Goal: Task Accomplishment & Management: Use online tool/utility

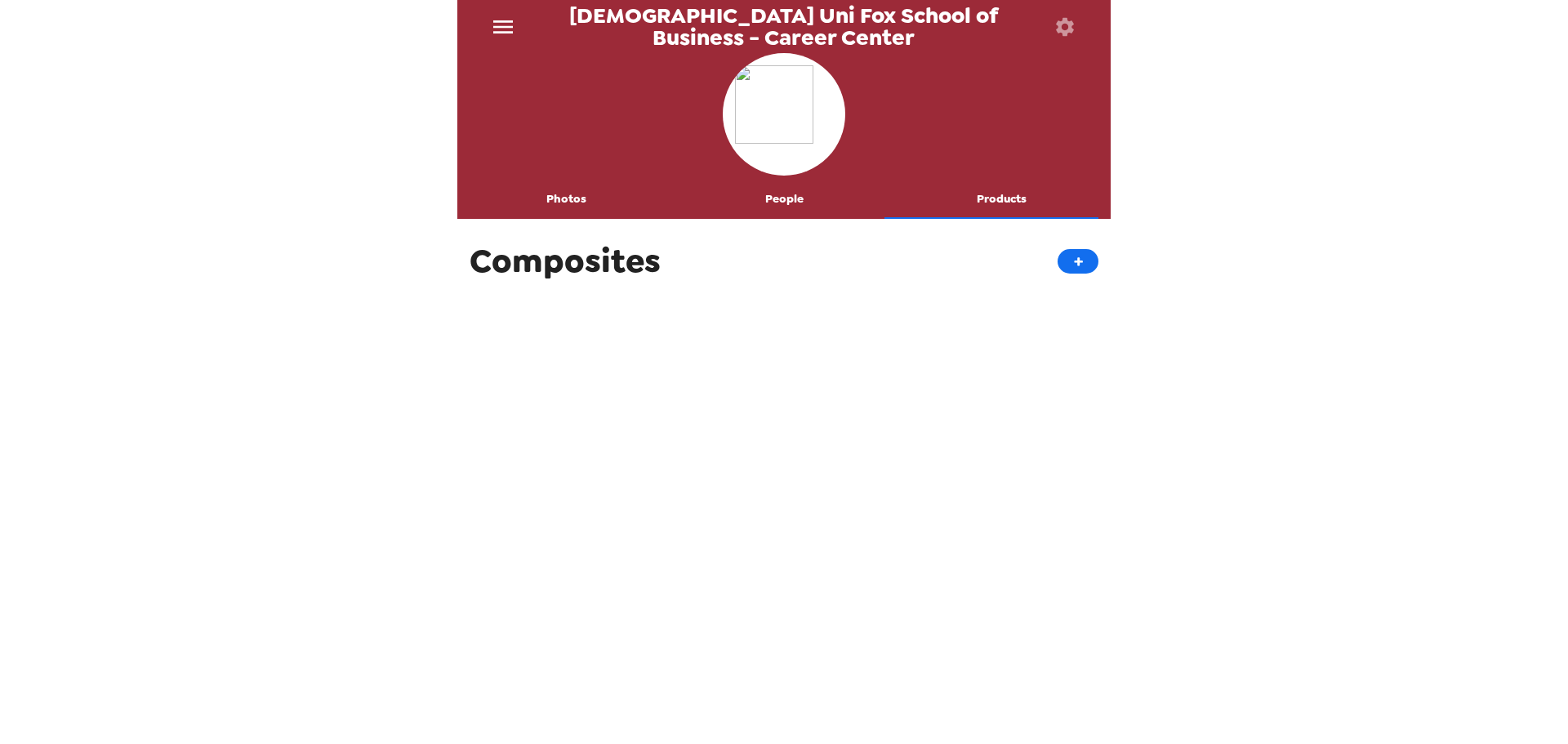
click at [800, 141] on img at bounding box center [784, 114] width 98 height 98
click at [503, 31] on icon "menu" at bounding box center [503, 26] width 20 height 13
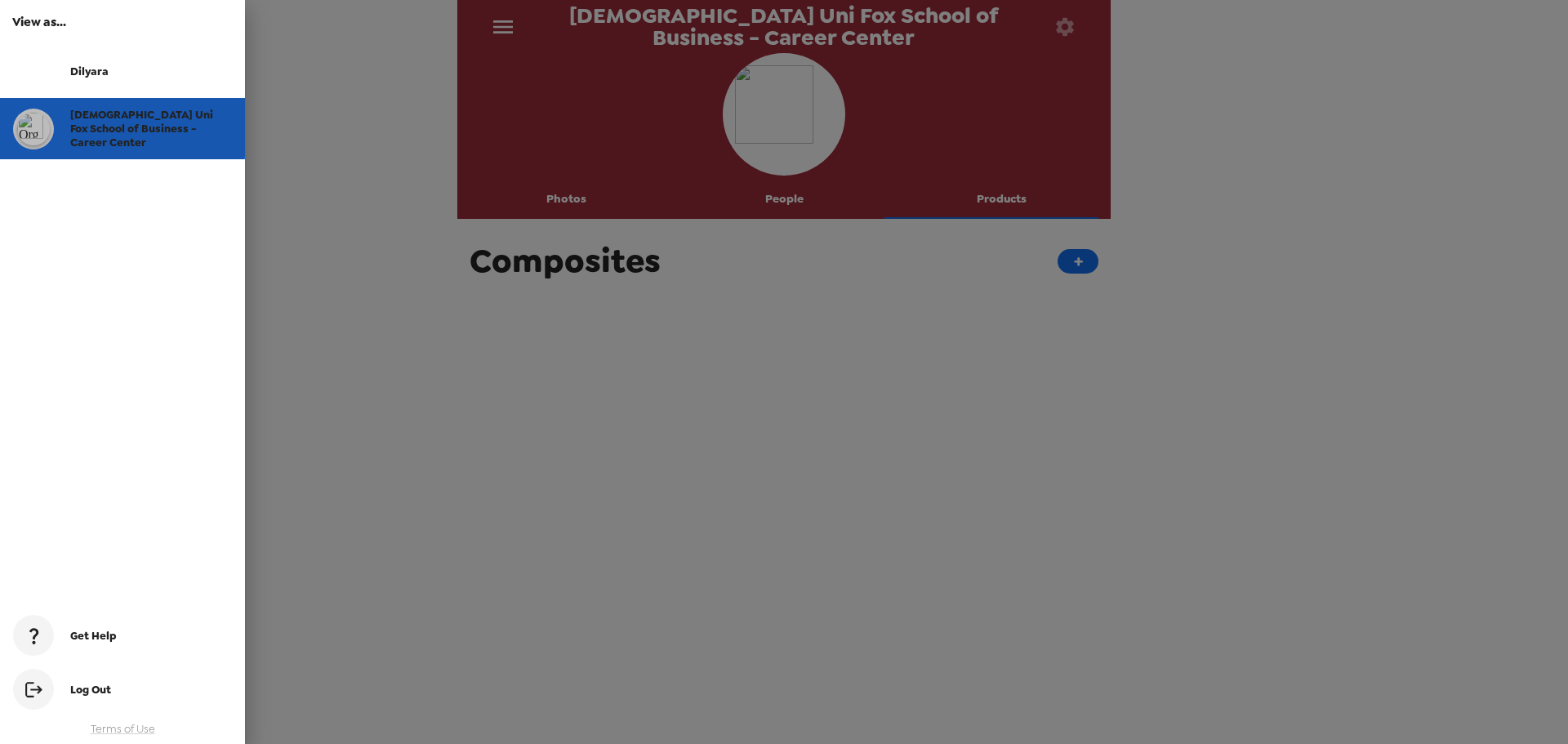
click at [110, 116] on span "[DEMOGRAPHIC_DATA] Uni Fox School of Business - Career Center" at bounding box center [142, 128] width 143 height 42
click at [148, 127] on span "[DEMOGRAPHIC_DATA] Uni Fox School of Business - Career Center" at bounding box center [142, 128] width 143 height 42
click at [862, 391] on div at bounding box center [784, 372] width 1568 height 744
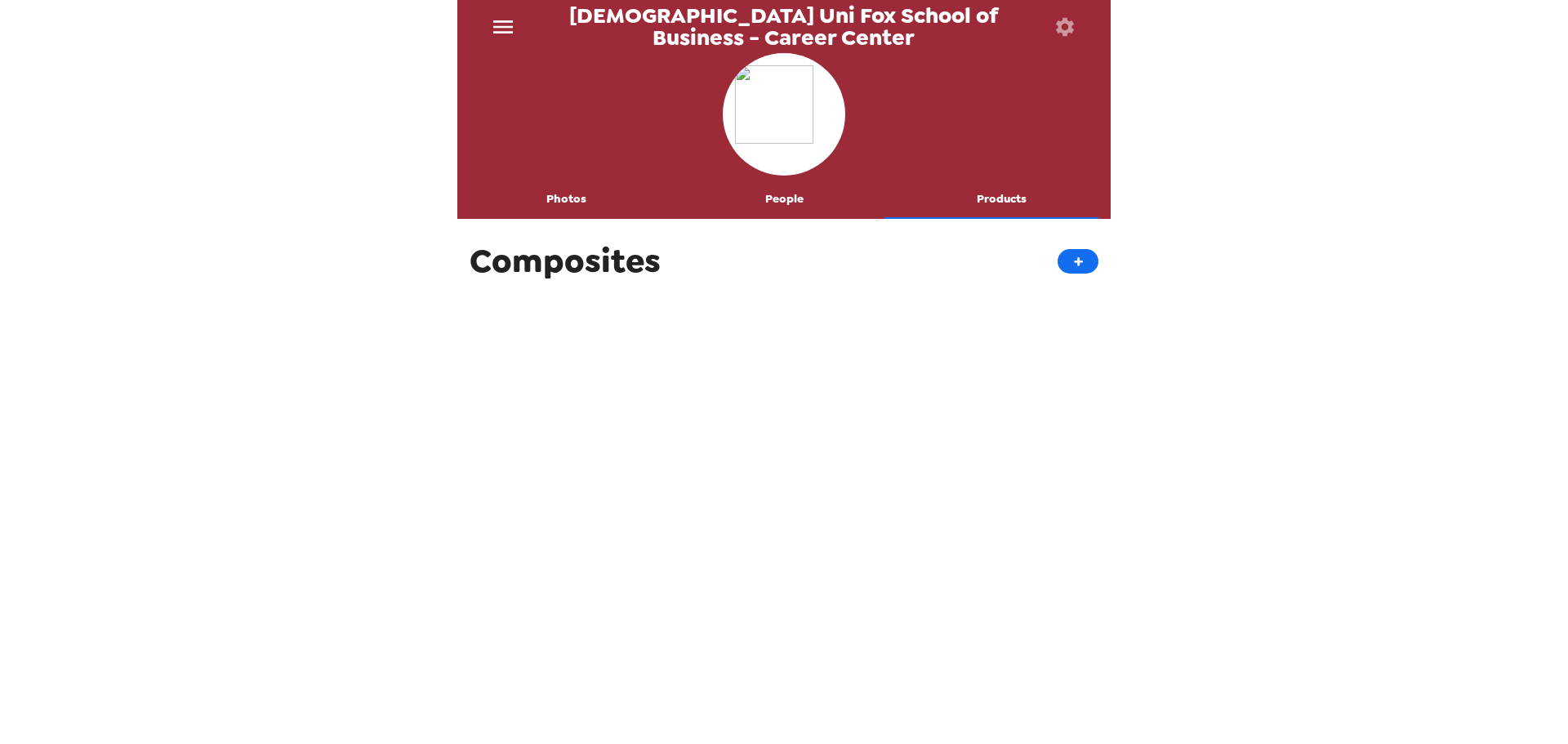
click at [576, 199] on button "Photos" at bounding box center [566, 200] width 218 height 39
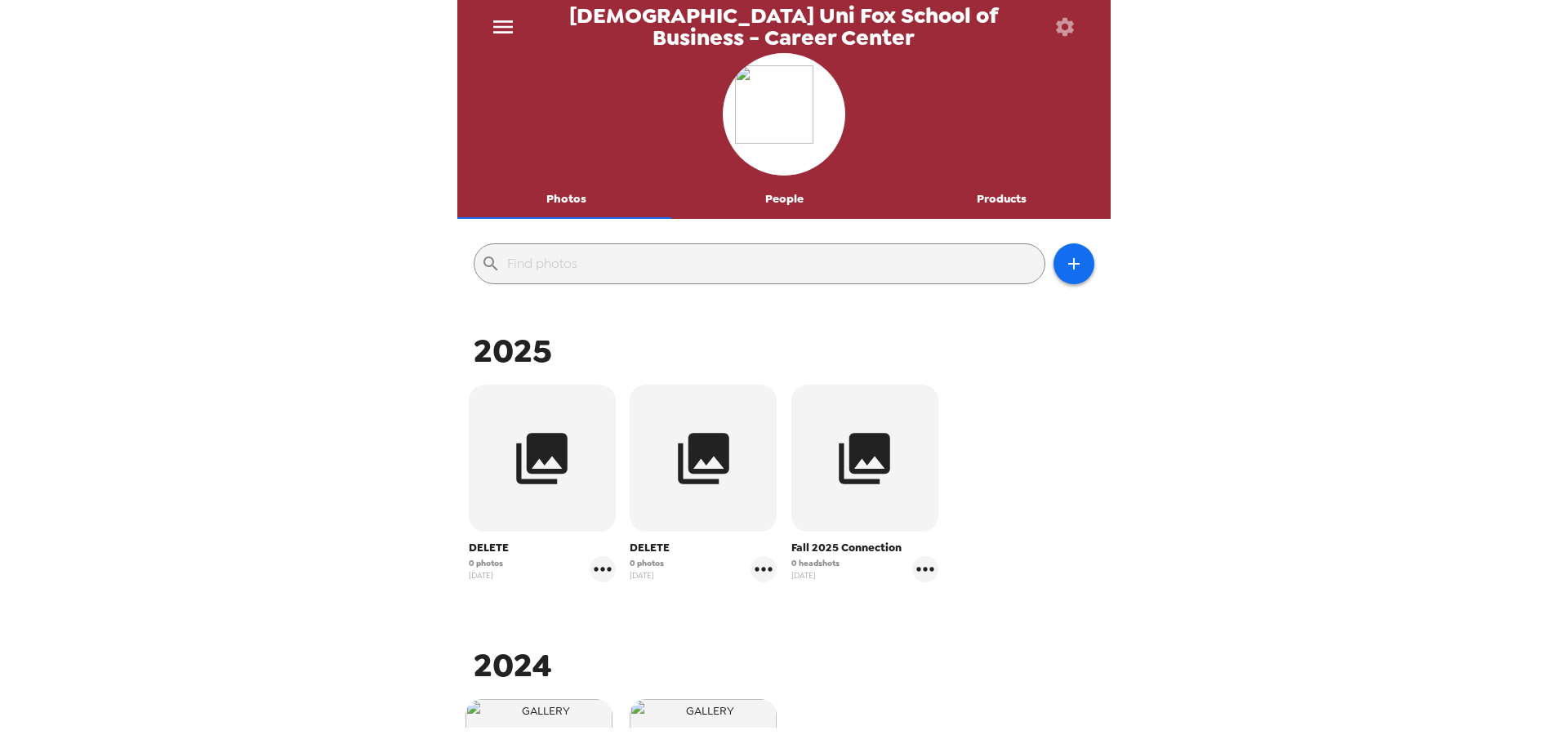
click at [1058, 15] on icon "button" at bounding box center [1065, 26] width 23 height 23
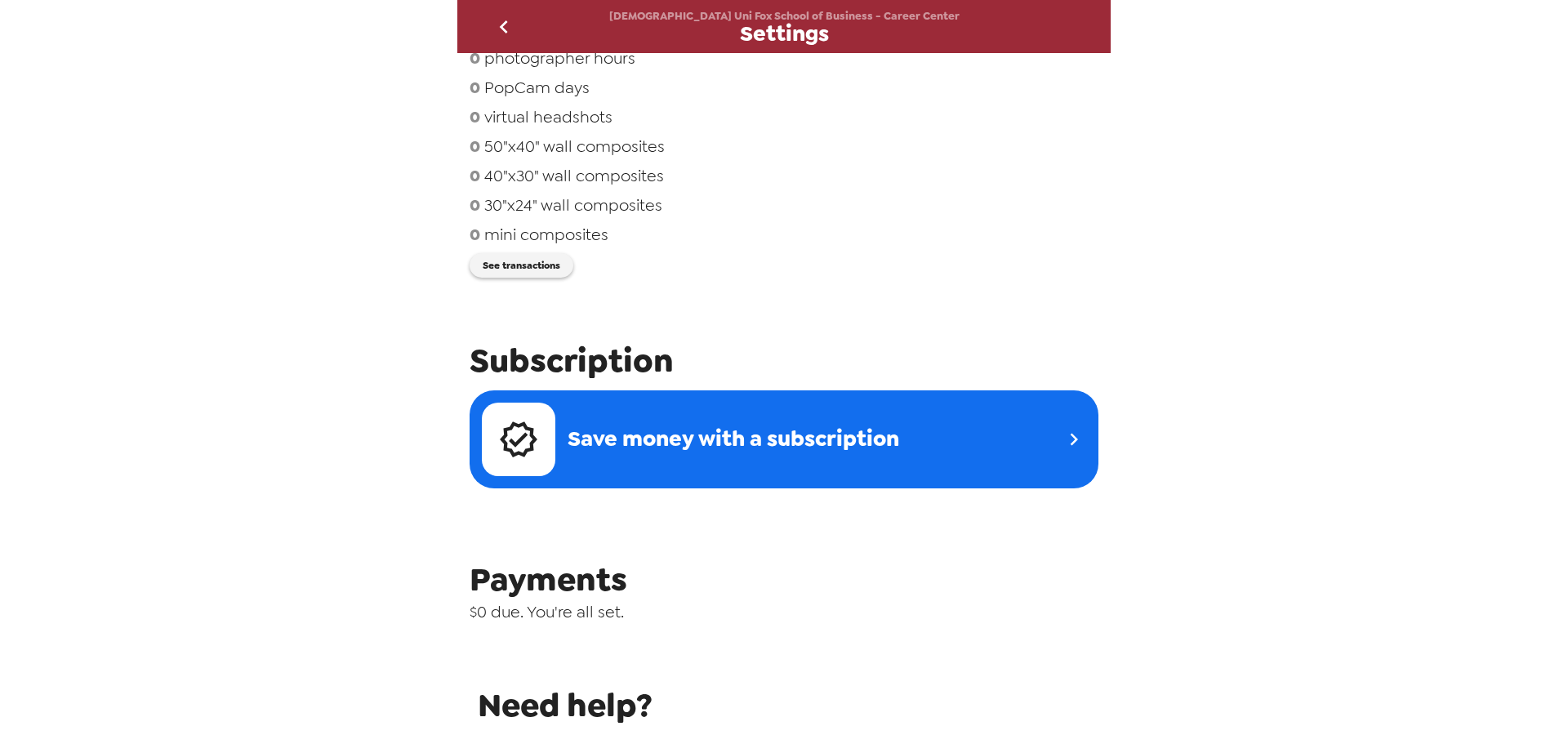
scroll to position [524, 0]
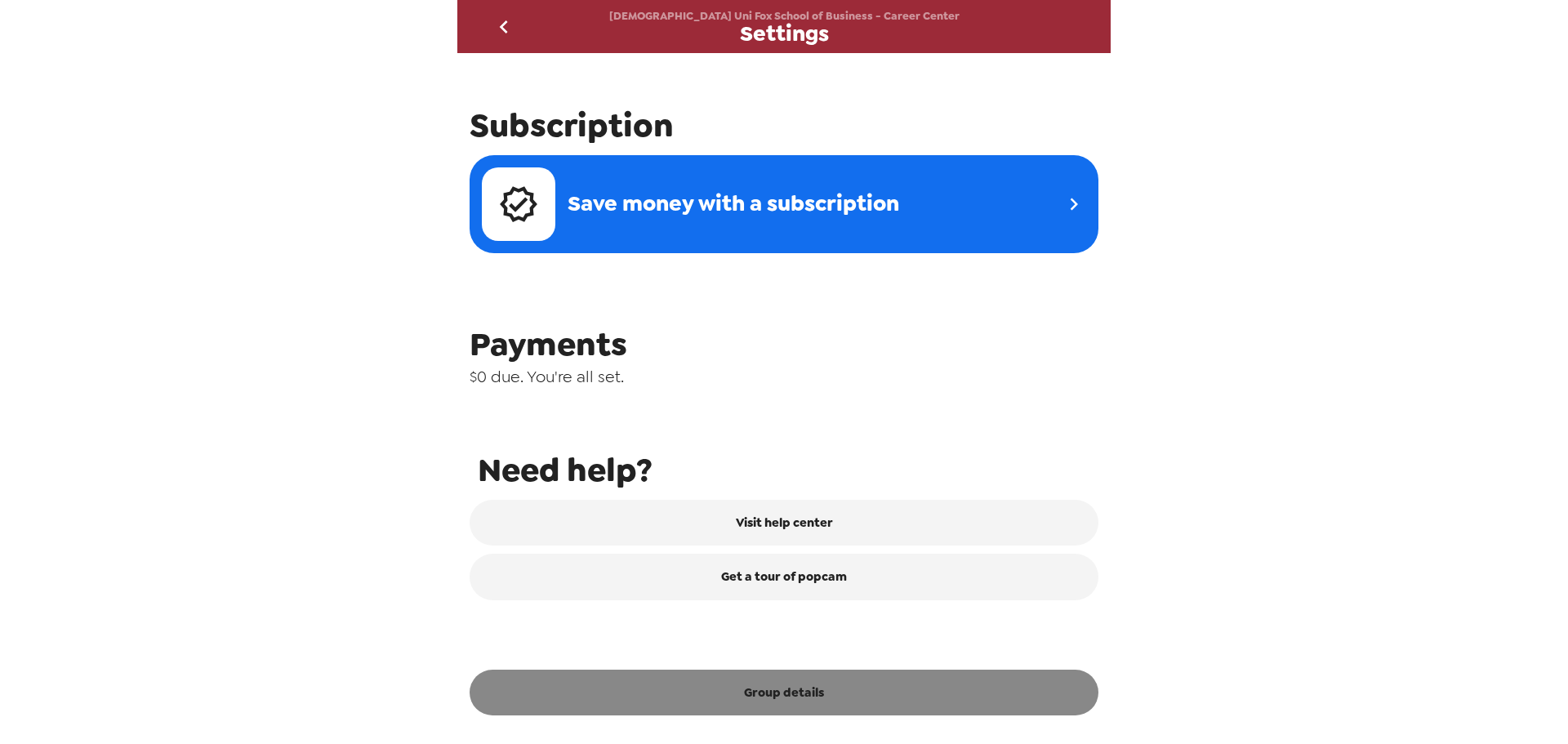
click at [844, 699] on button "Group details" at bounding box center [784, 693] width 629 height 46
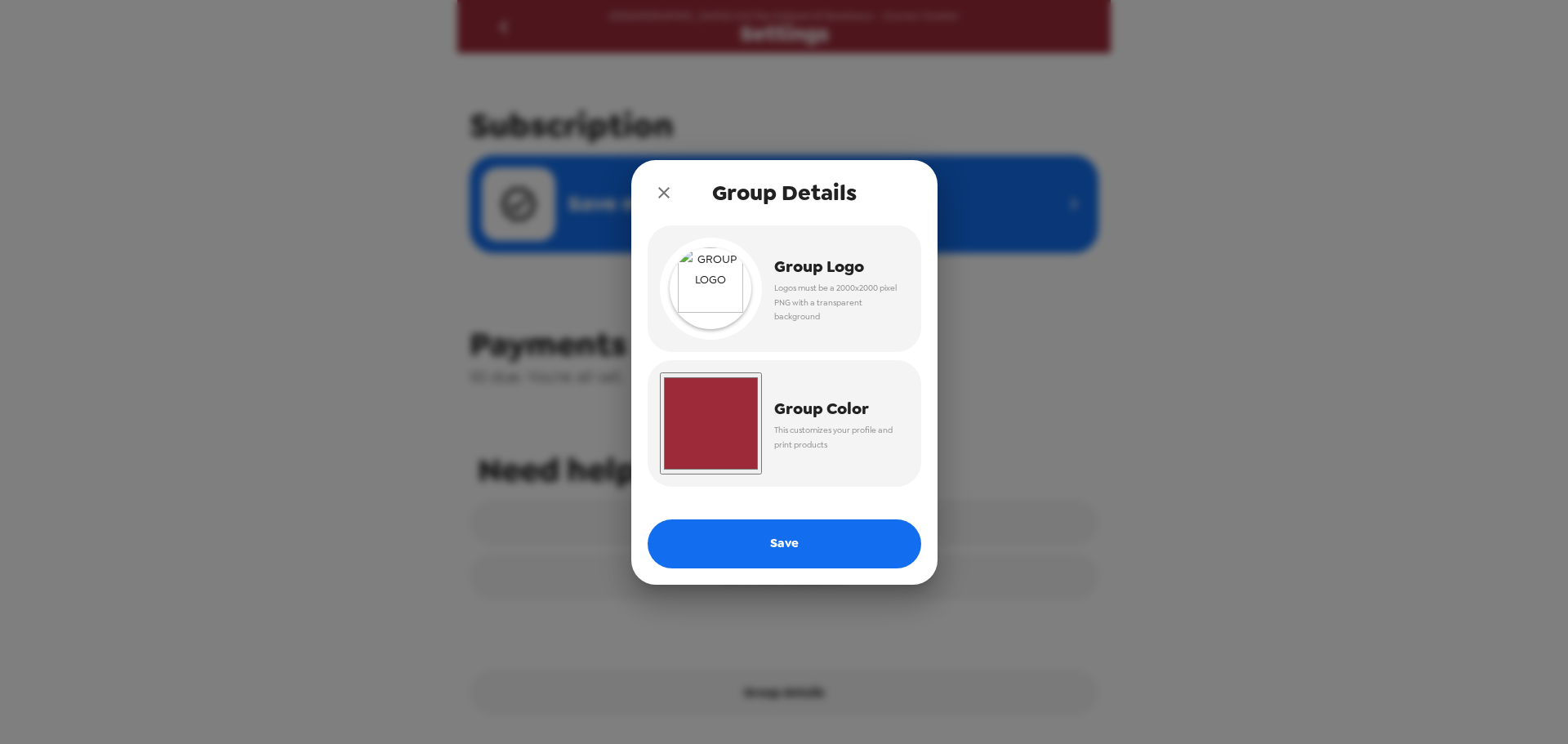
click at [660, 188] on icon "close" at bounding box center [664, 193] width 20 height 20
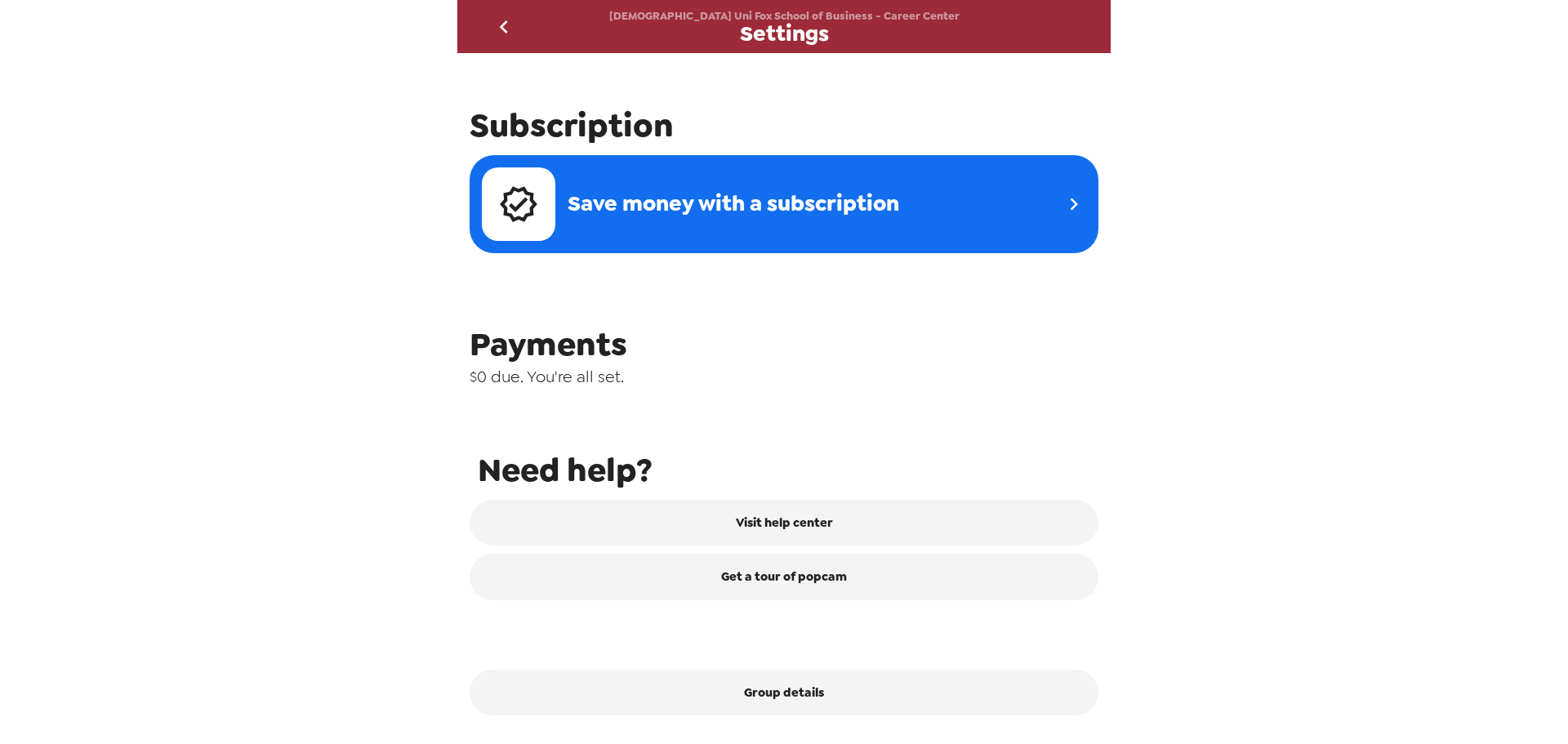
click at [503, 31] on icon "go back" at bounding box center [503, 26] width 26 height 26
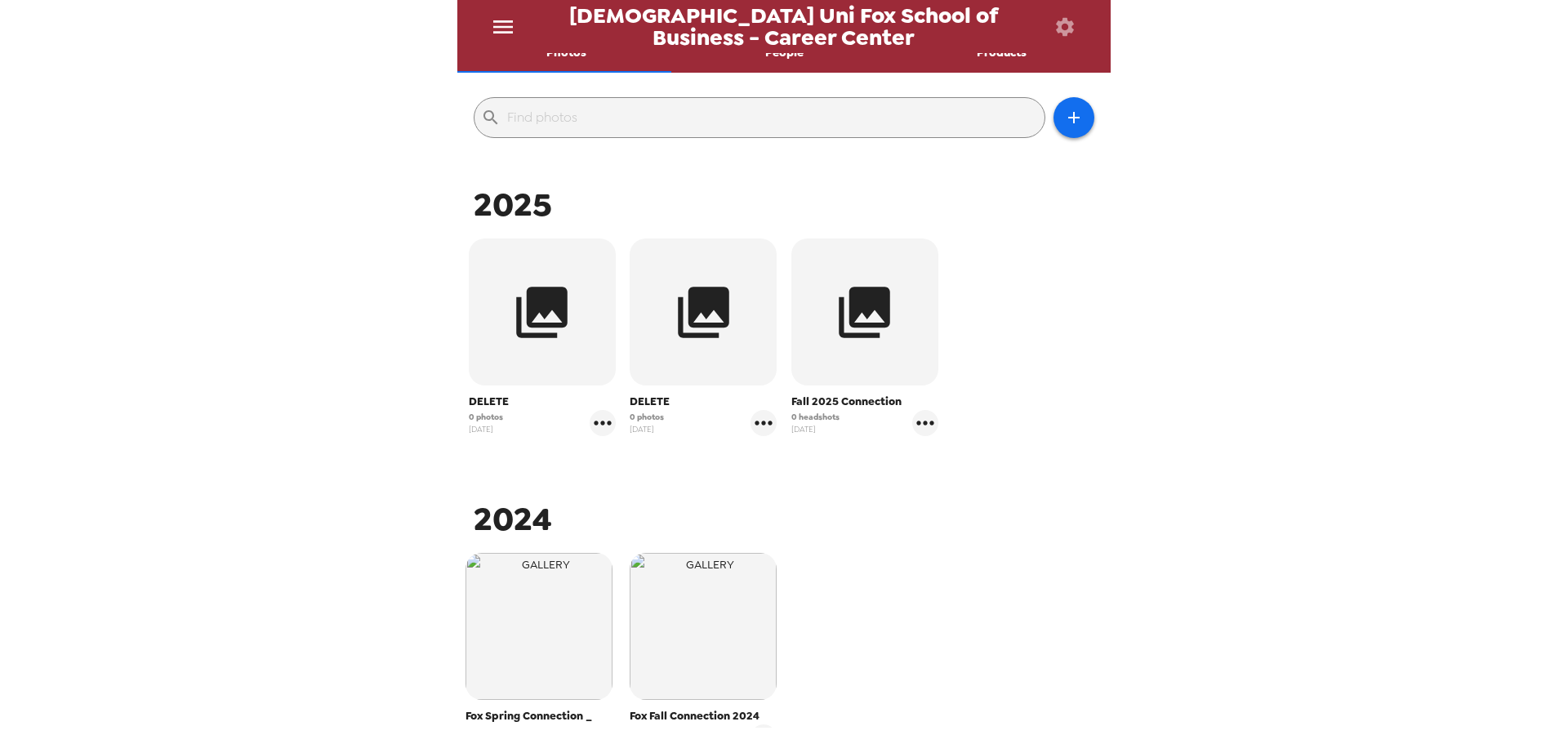
scroll to position [316, 0]
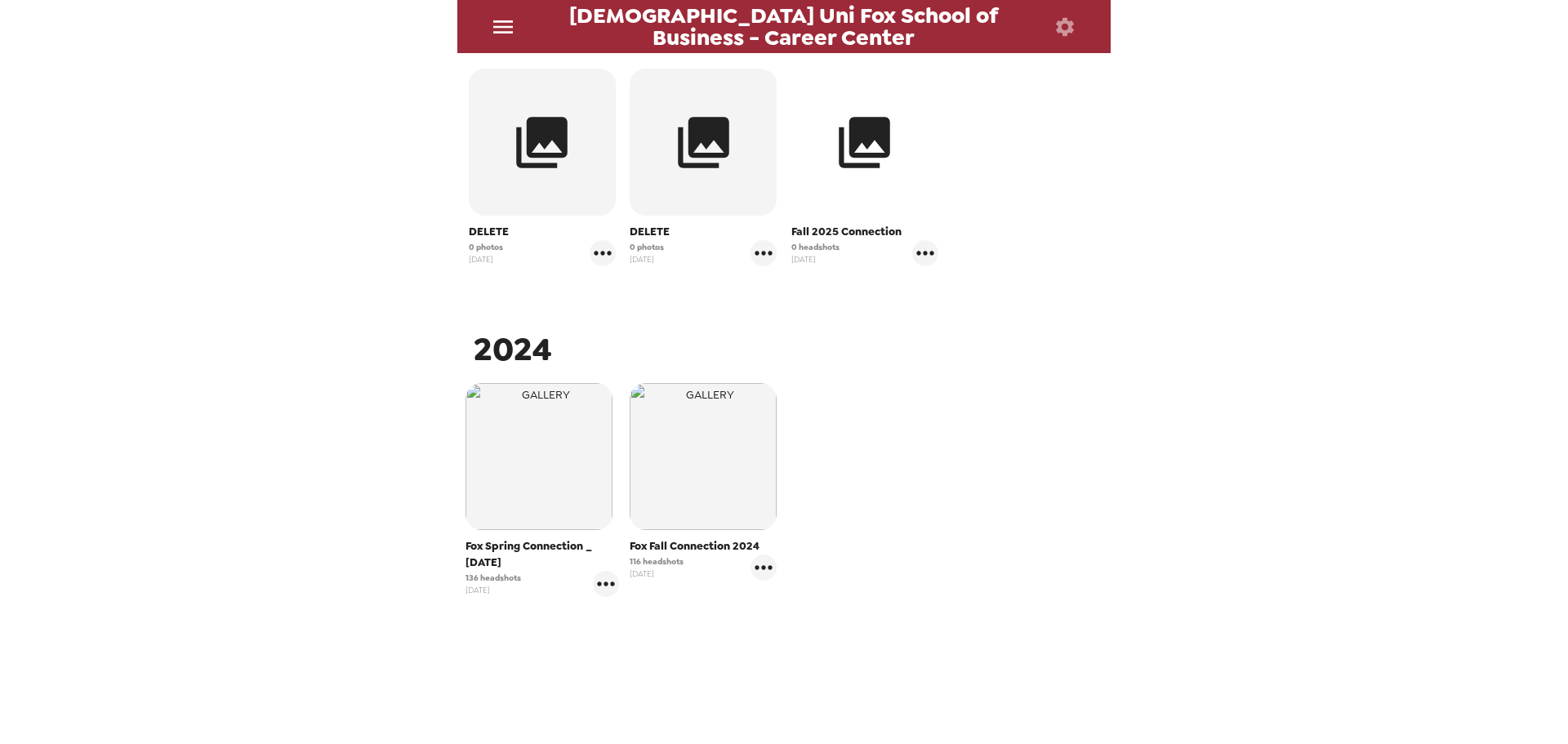
click at [862, 204] on button "button" at bounding box center [864, 142] width 147 height 147
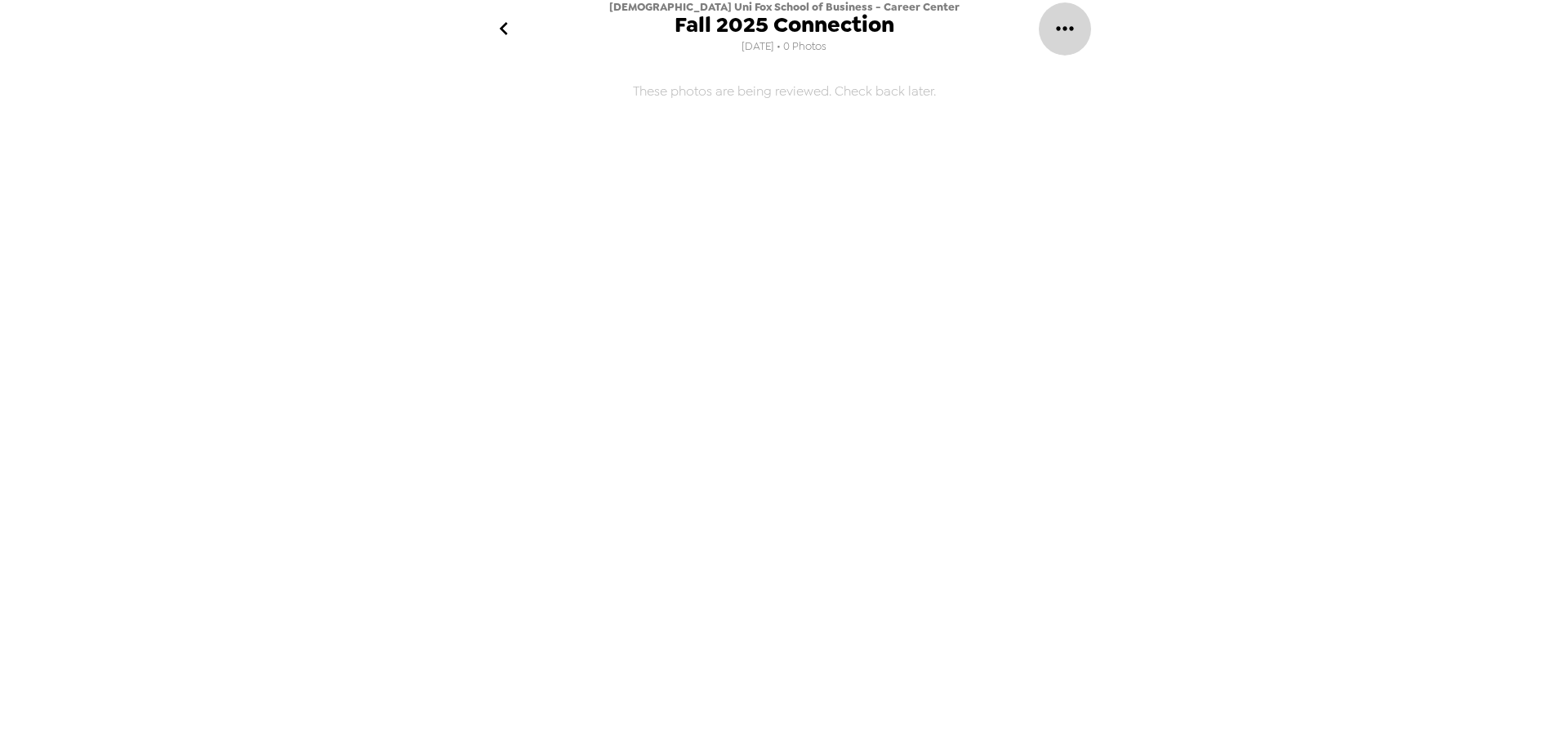
click at [1062, 32] on icon "gallery menu" at bounding box center [1065, 28] width 26 height 26
click at [1083, 405] on div at bounding box center [784, 372] width 1568 height 744
click at [506, 23] on icon "go back" at bounding box center [503, 28] width 8 height 13
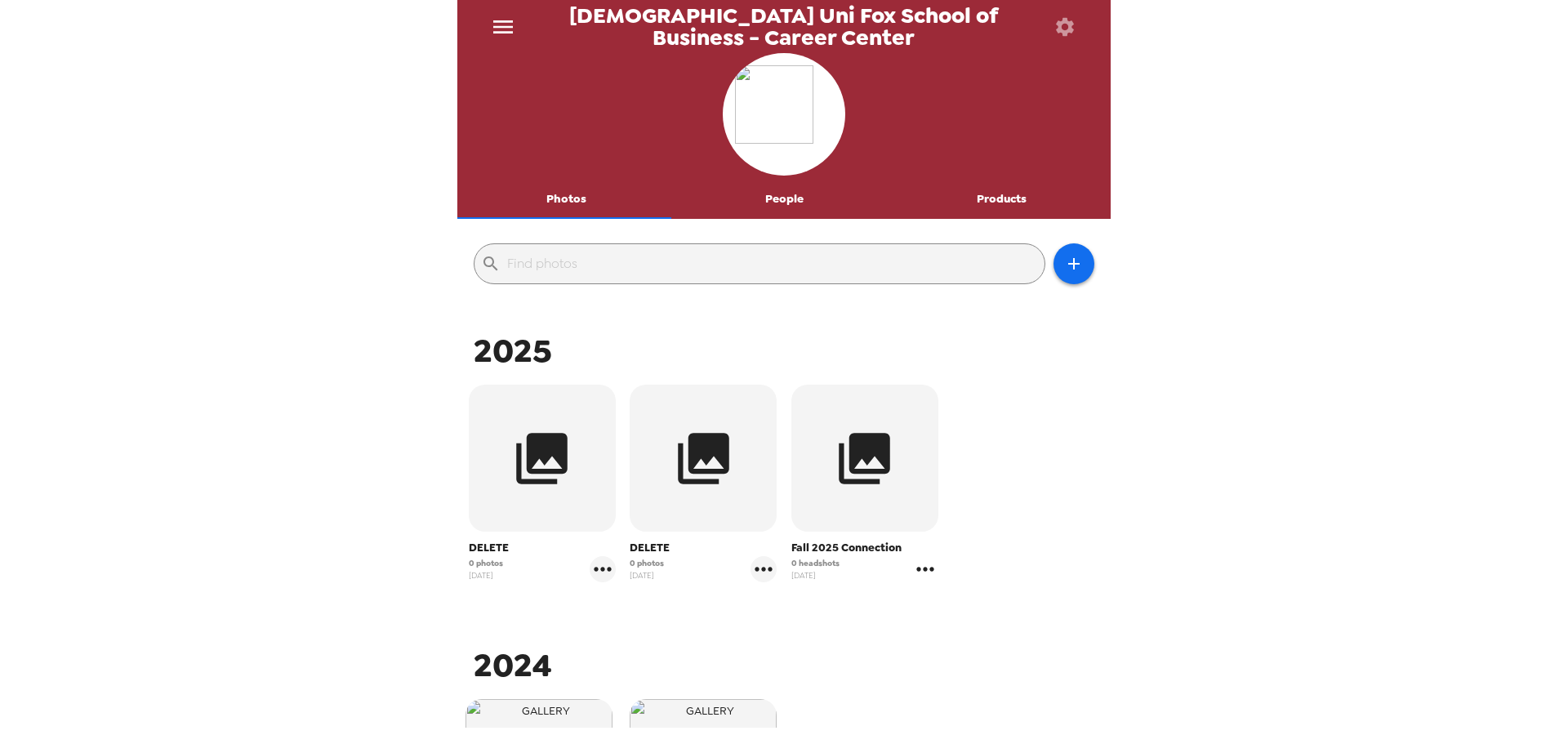
click at [914, 577] on icon "gallery menu" at bounding box center [925, 569] width 26 height 26
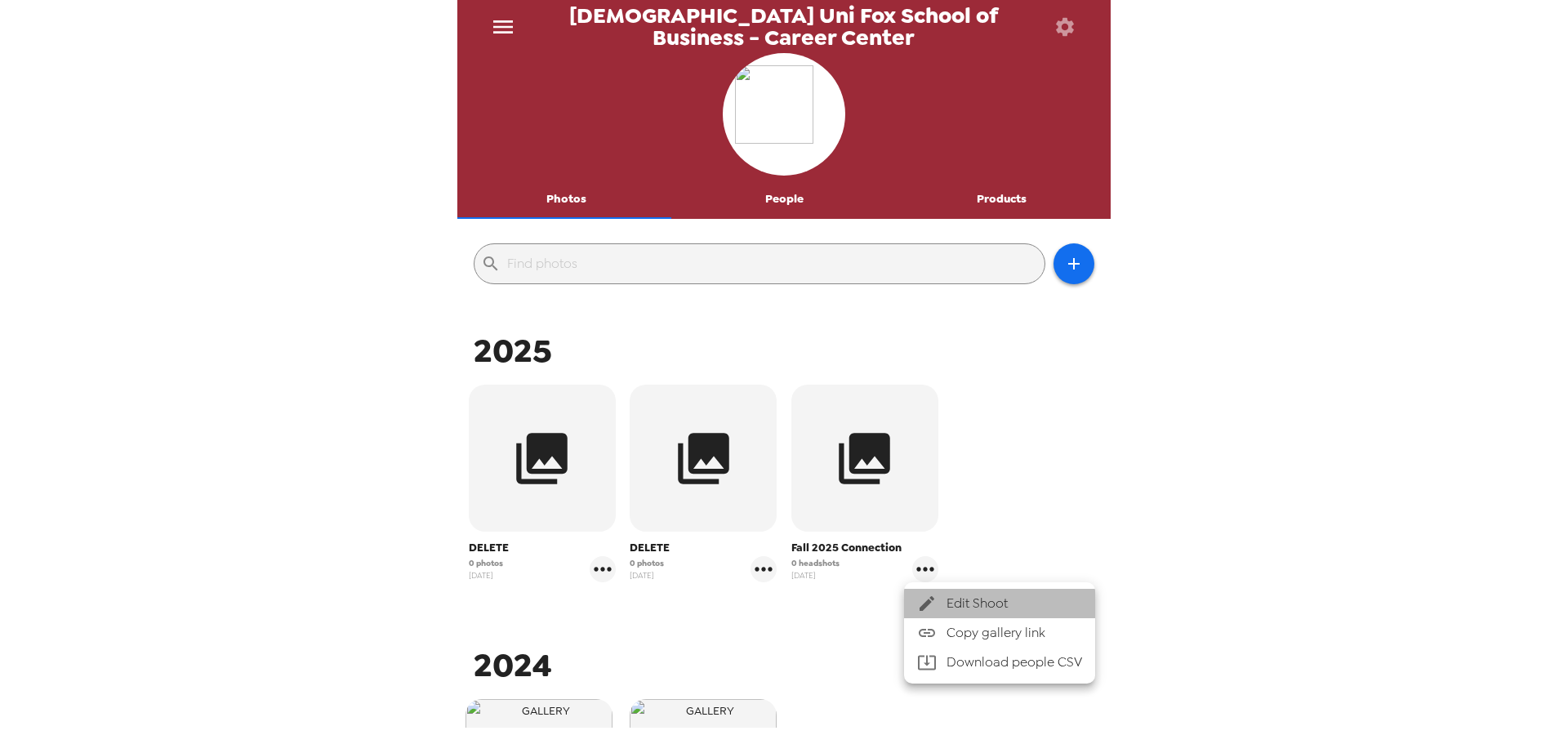
click at [968, 600] on span "Edit Shoot" at bounding box center [1014, 603] width 136 height 20
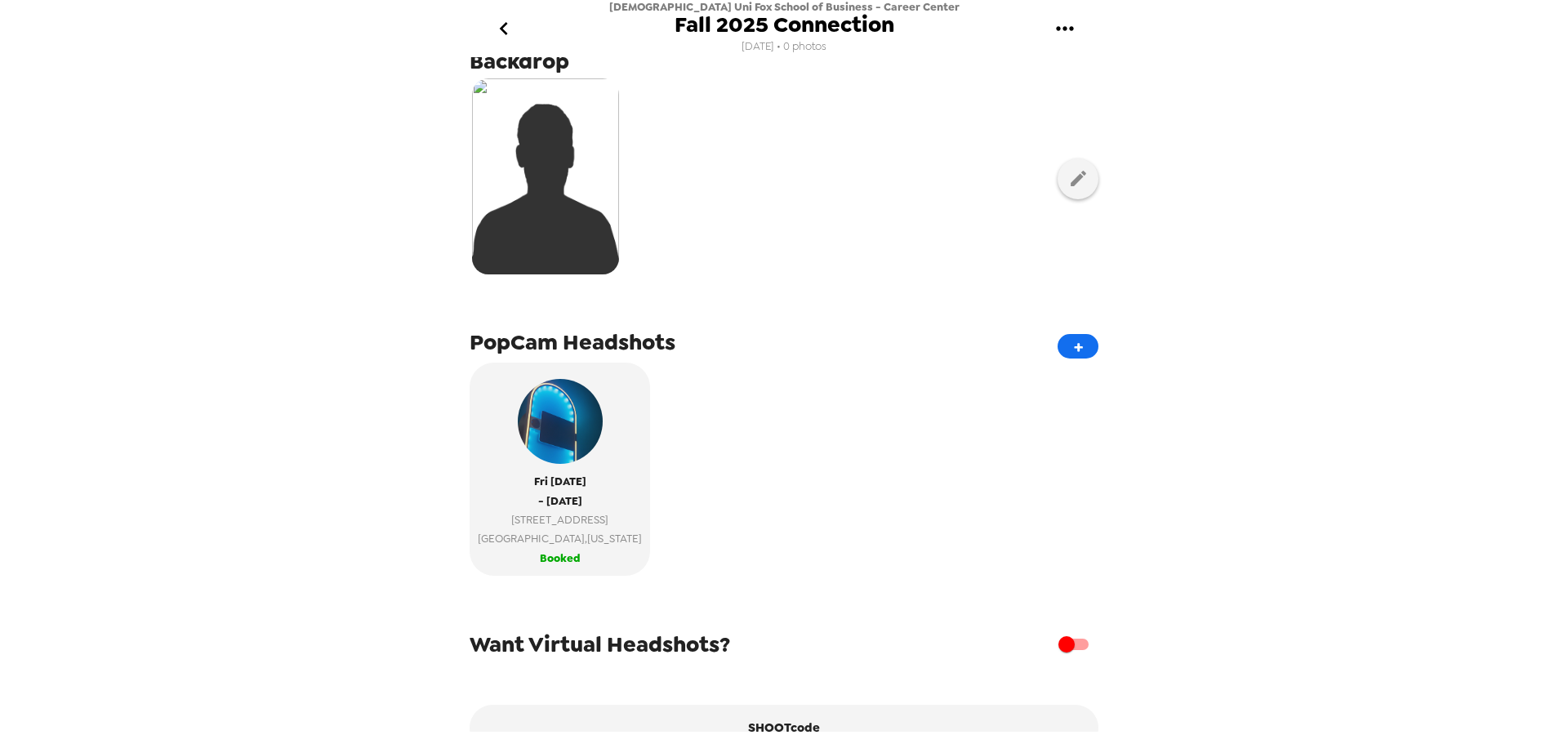
scroll to position [161, 0]
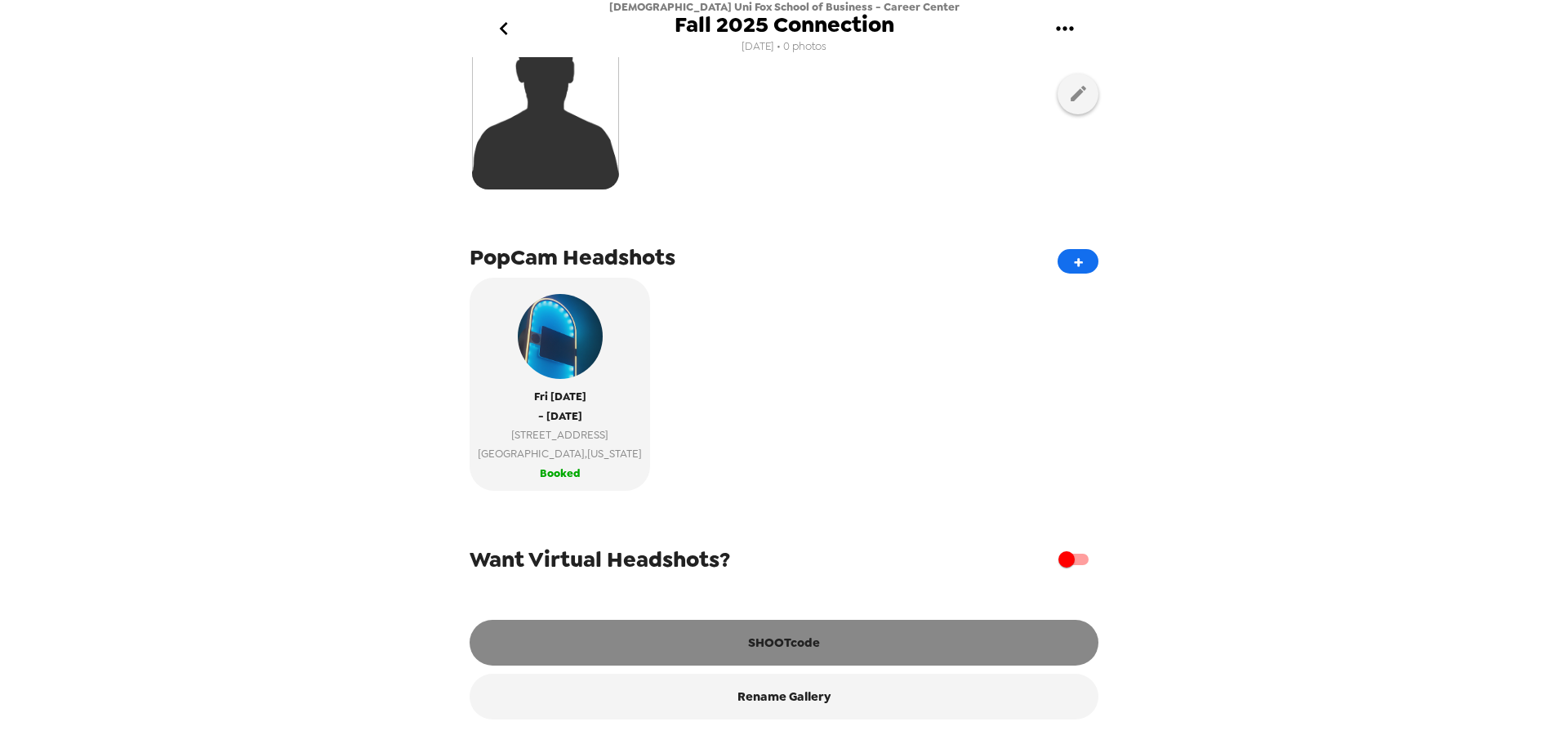
click at [801, 635] on button "SHOOTcode" at bounding box center [784, 643] width 629 height 46
